Goal: Task Accomplishment & Management: Complete application form

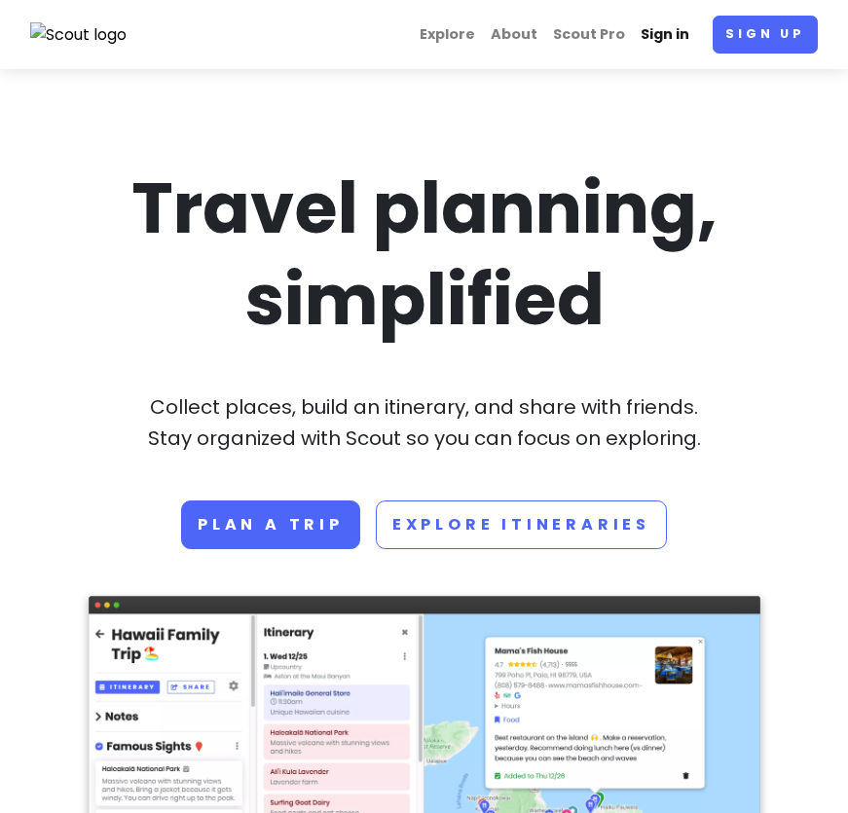
click at [689, 28] on link "Sign in" at bounding box center [665, 35] width 64 height 38
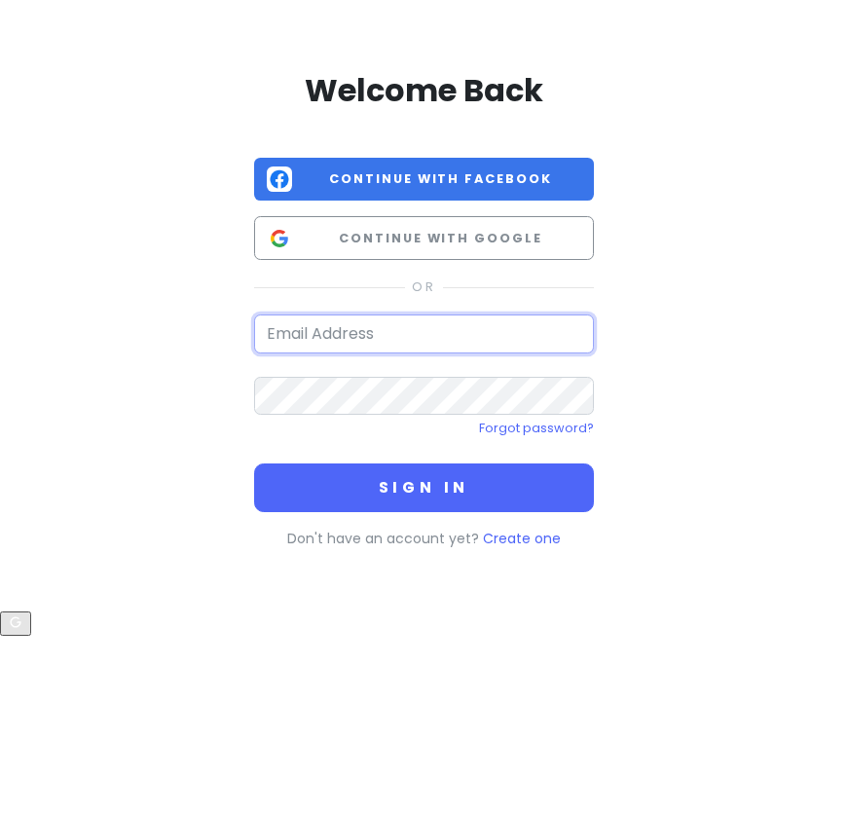
click at [425, 321] on input "email" at bounding box center [424, 334] width 341 height 39
click at [404, 329] on input "email" at bounding box center [424, 334] width 341 height 39
click at [730, 310] on div "Welcome Back Continue with Facebook Continue with Google Forgot password? Sign …" at bounding box center [424, 306] width 701 height 612
click at [294, 338] on input "email" at bounding box center [424, 334] width 341 height 39
click at [199, 313] on div "Welcome Back Continue with Facebook Continue with Google Forgot password? Sign …" at bounding box center [424, 306] width 701 height 612
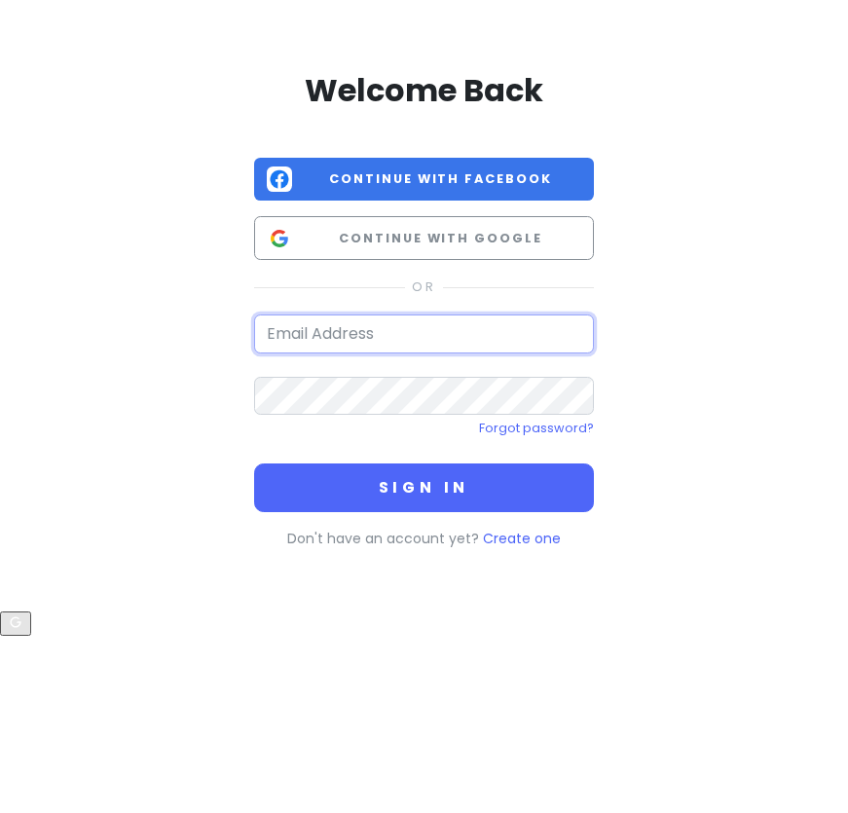
click at [299, 321] on input "email" at bounding box center [424, 334] width 341 height 39
type input "l"
type input "[DOMAIN_NAME]"
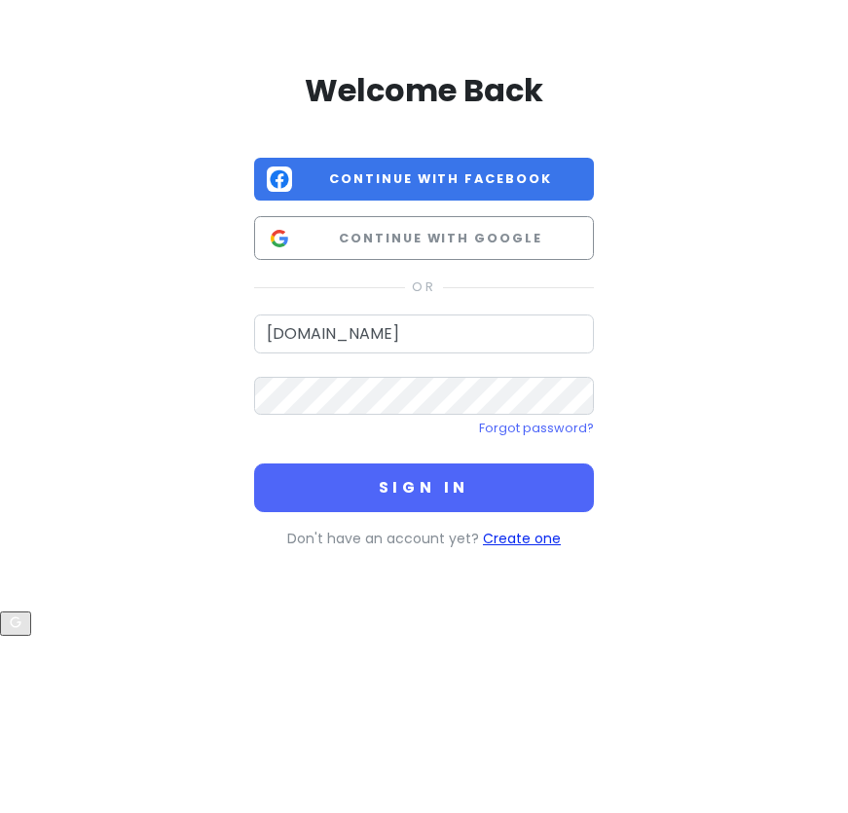
click at [501, 538] on link "Create one" at bounding box center [522, 538] width 78 height 19
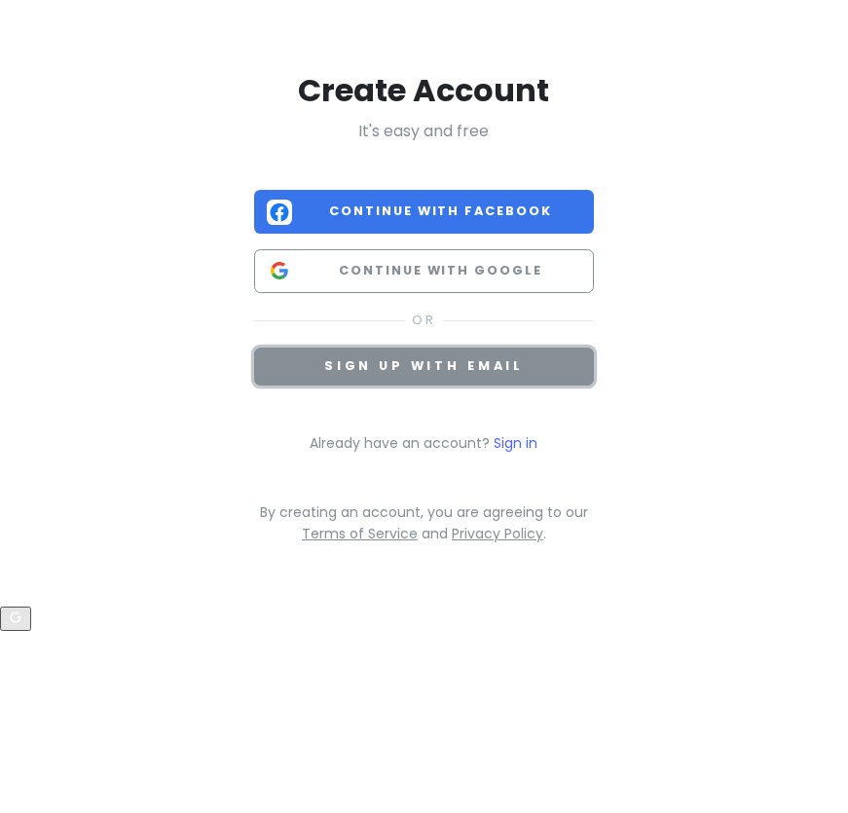
click at [427, 378] on button "Sign up with email" at bounding box center [424, 367] width 341 height 38
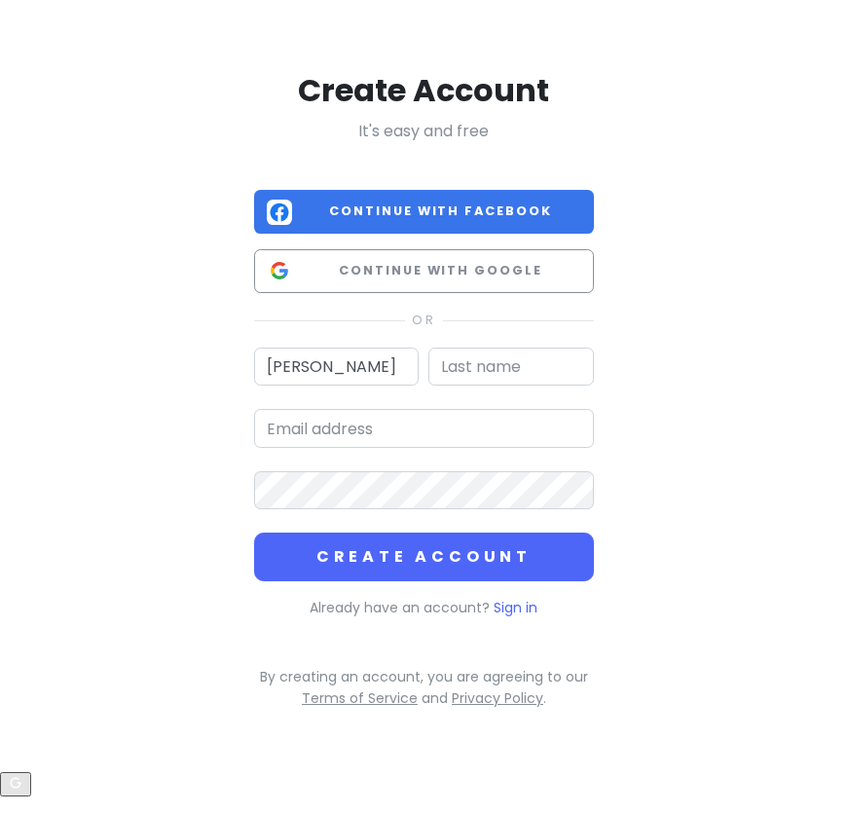
type input "[PERSON_NAME]"
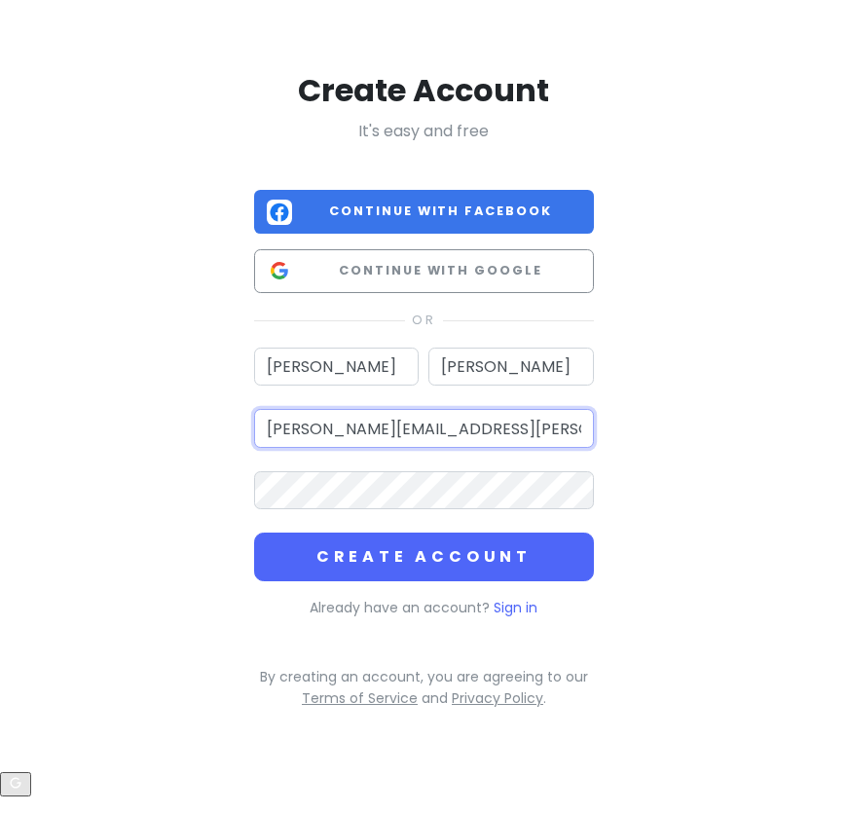
type input "[PERSON_NAME][EMAIL_ADDRESS][PERSON_NAME][DOMAIN_NAME]"
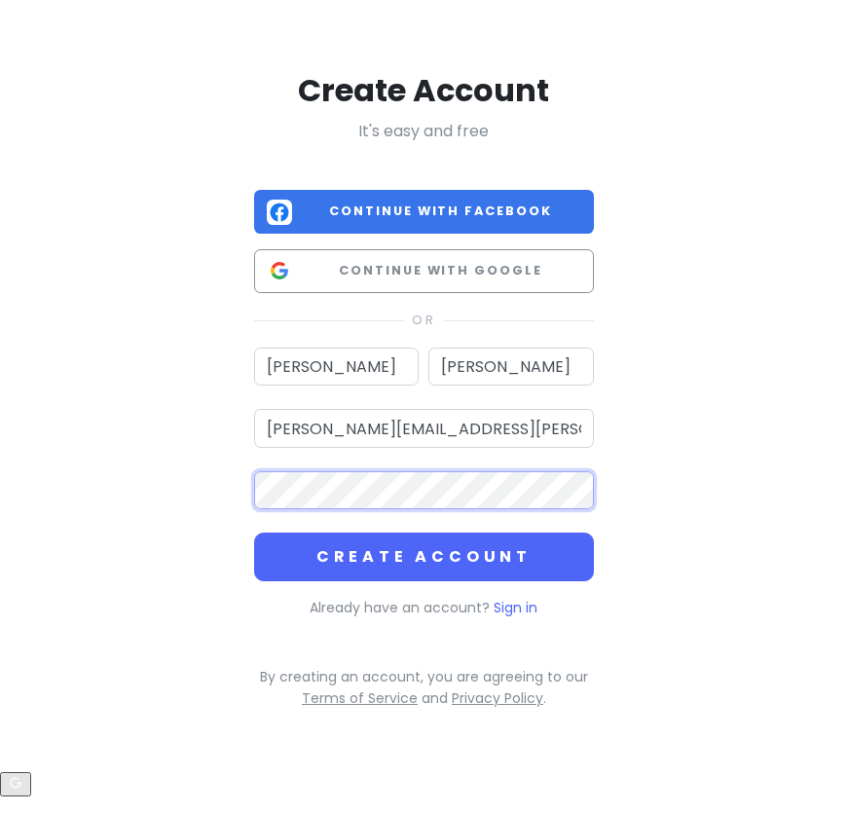
click at [254, 533] on button "Create Account" at bounding box center [424, 557] width 341 height 49
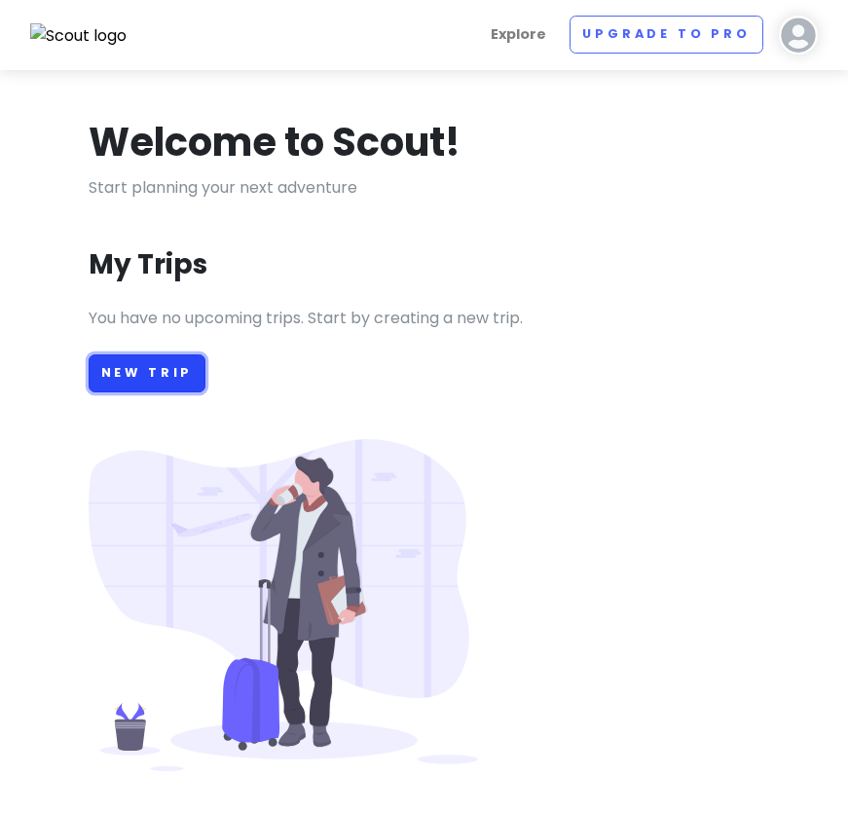
click at [163, 373] on link "New Trip" at bounding box center [148, 374] width 118 height 38
